Goal: Task Accomplishment & Management: Complete application form

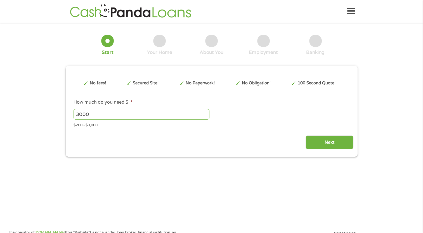
type input "EAIaIQobChMIs4-YipbyjwMVtC5ECB3fjh-1EAAYAyADEgLsRvD_BwE"
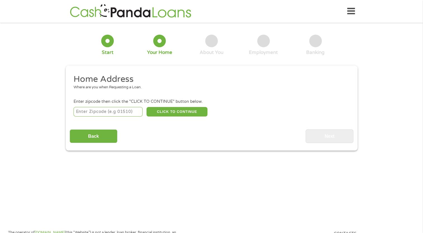
click at [126, 109] on input "number" at bounding box center [108, 112] width 69 height 10
type input "99352"
select select "[US_STATE]"
click at [191, 111] on button "CLICK TO CONTINUE" at bounding box center [177, 112] width 61 height 10
type input "99352"
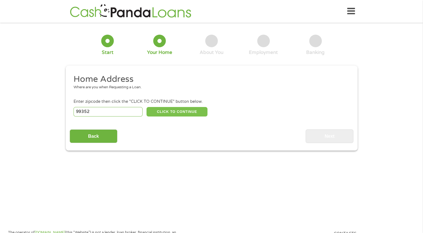
type input "Richland"
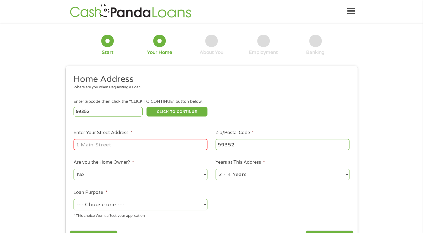
click at [124, 146] on input "Enter Your Street Address *" at bounding box center [141, 144] width 134 height 11
type input "[STREET_ADDRESS][PERSON_NAME],"
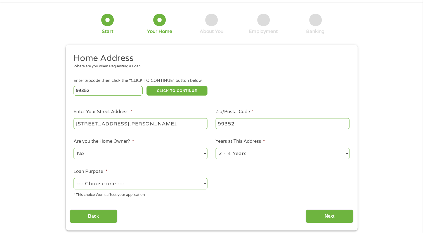
scroll to position [21, 0]
click at [118, 184] on select "--- Choose one --- Pay Bills Debt Consolidation Home Improvement Major Purchase…" at bounding box center [141, 183] width 134 height 11
select select "other"
click at [74, 178] on select "--- Choose one --- Pay Bills Debt Consolidation Home Improvement Major Purchase…" at bounding box center [141, 183] width 134 height 11
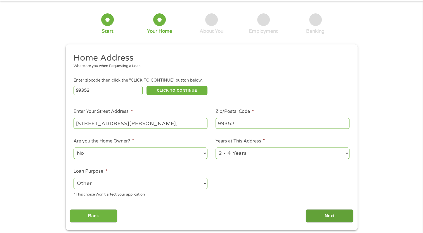
click at [331, 213] on input "Next" at bounding box center [330, 216] width 48 height 14
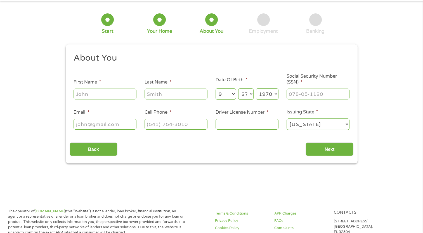
scroll to position [0, 0]
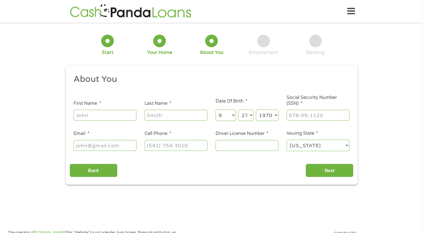
click at [85, 115] on input "First Name *" at bounding box center [105, 115] width 63 height 11
type input "[PERSON_NAME]"
type input "Farmer"
type input "[EMAIL_ADDRESS][DOMAIN_NAME]"
type input "[PHONE_NUMBER]"
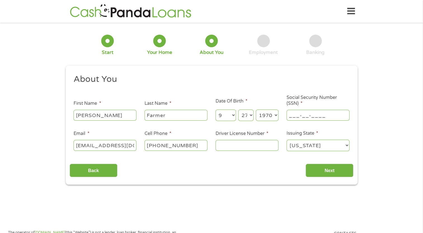
click at [294, 115] on input "___-__-____" at bounding box center [318, 115] width 63 height 11
type input "492-78-1366"
click at [228, 141] on input "Driver License Number *" at bounding box center [247, 145] width 63 height 11
